Goal: Task Accomplishment & Management: Use online tool/utility

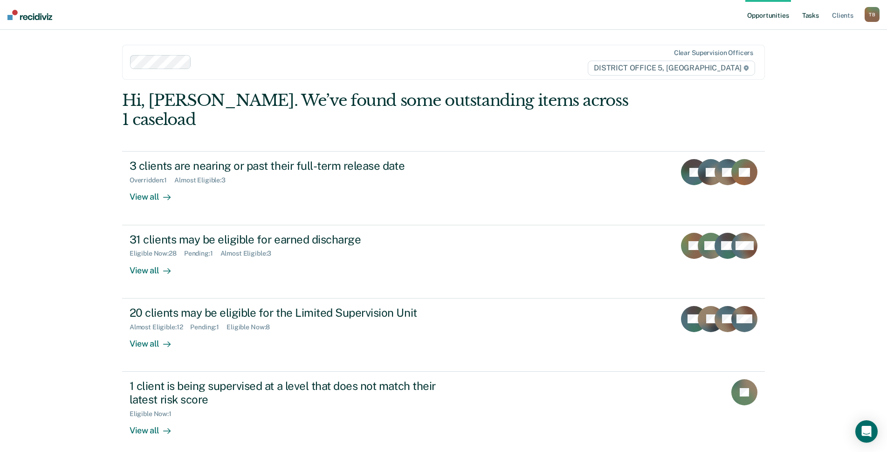
click at [810, 7] on link "Tasks" at bounding box center [810, 15] width 21 height 30
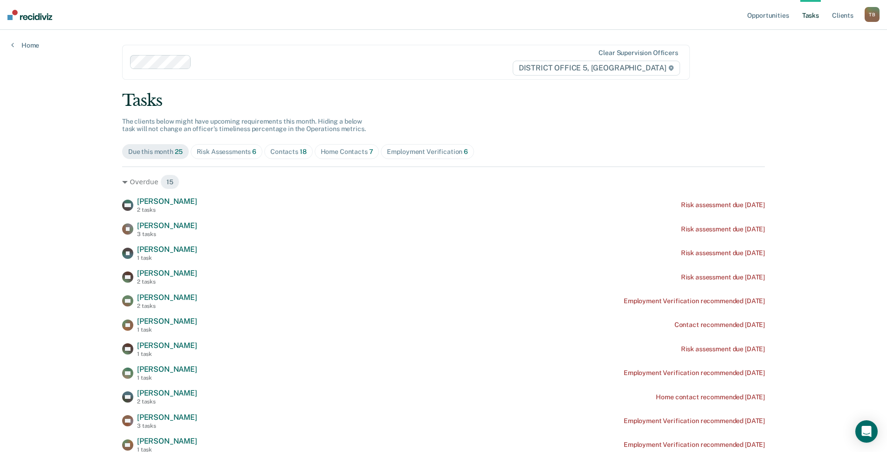
click at [810, 14] on link "Tasks" at bounding box center [810, 15] width 21 height 30
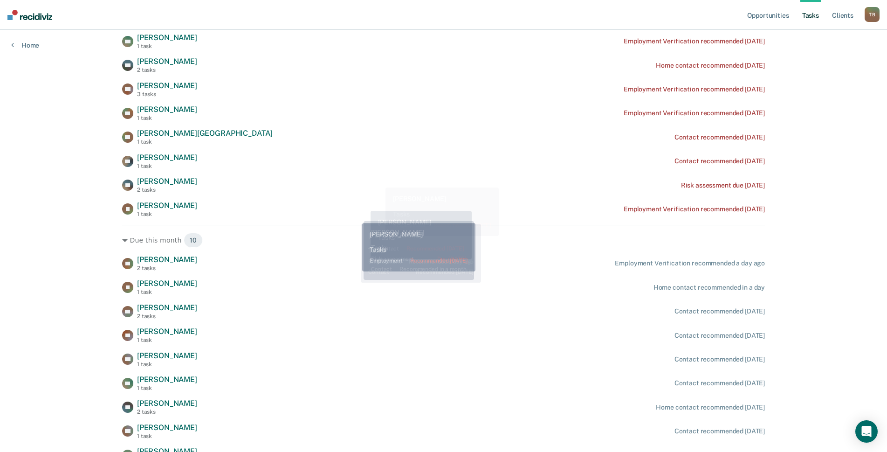
scroll to position [404, 0]
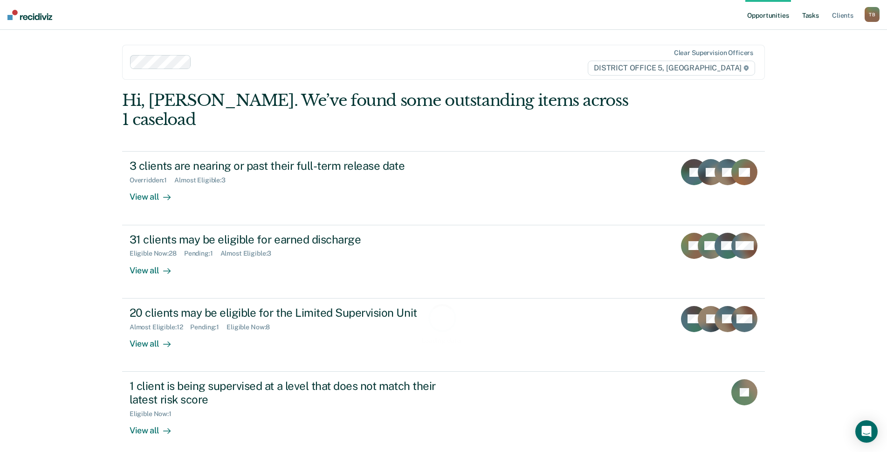
click at [815, 14] on link "Tasks" at bounding box center [810, 15] width 21 height 30
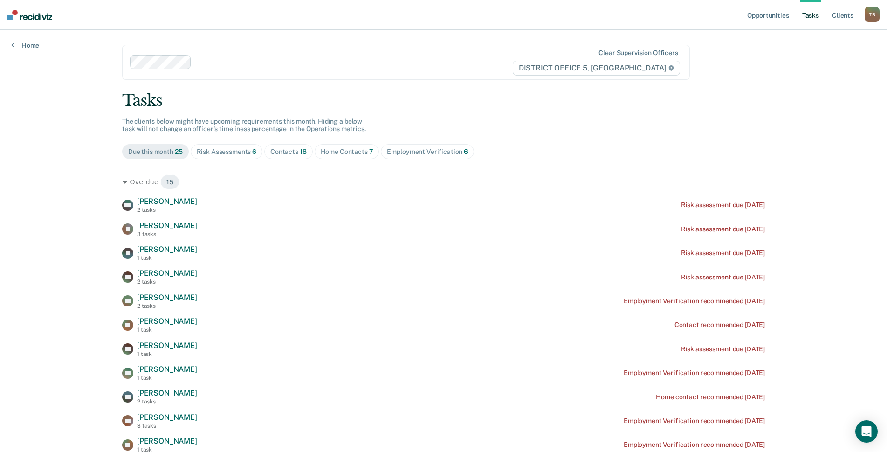
click at [353, 154] on div "Home Contacts 7" at bounding box center [347, 152] width 53 height 8
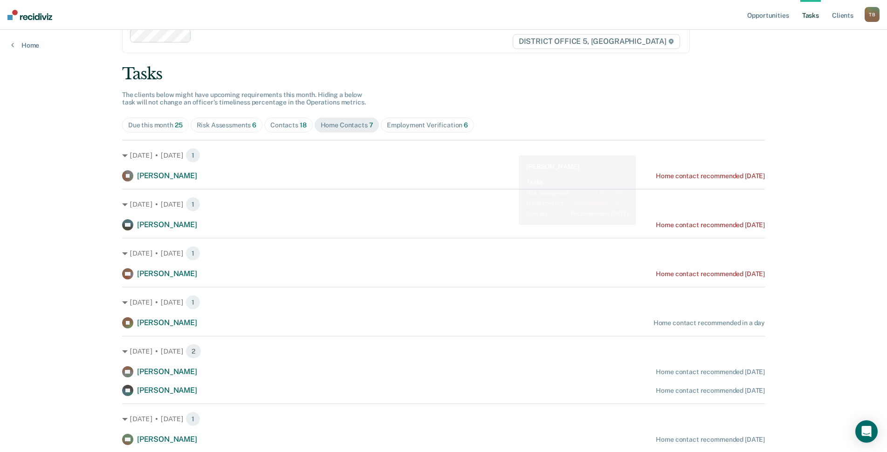
scroll to position [10, 0]
